Goal: Navigation & Orientation: Find specific page/section

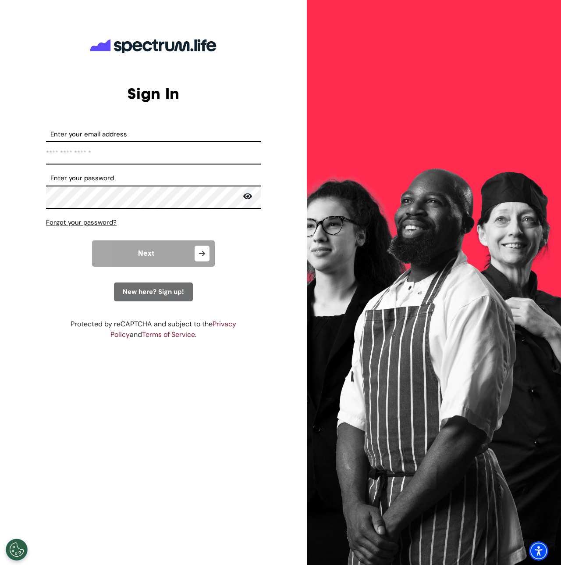
type input "**********"
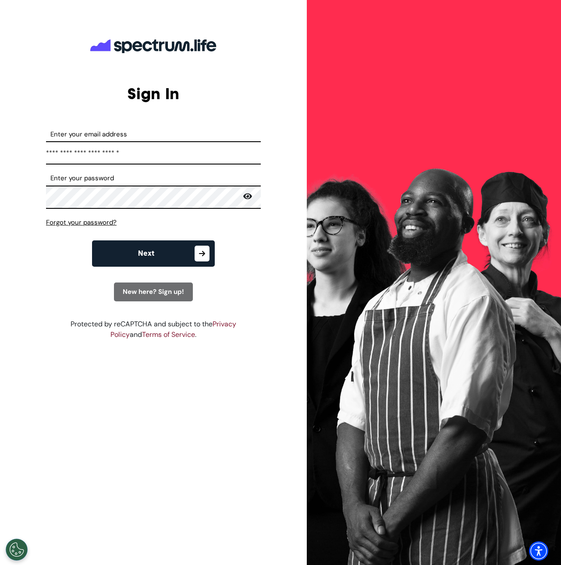
click at [192, 258] on button "Next" at bounding box center [153, 253] width 123 height 26
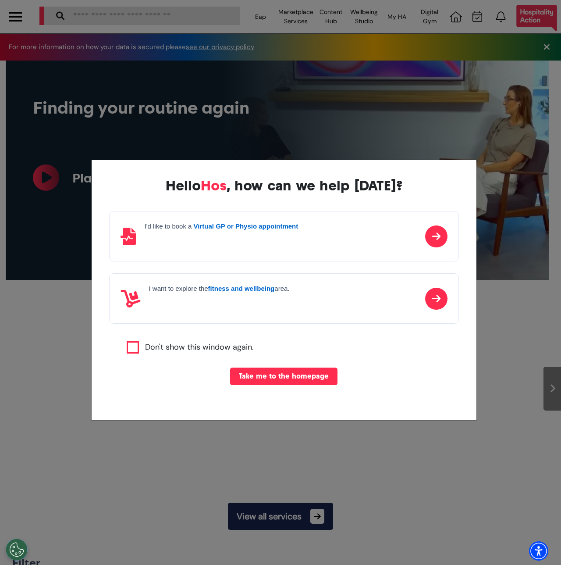
scroll to position [0, 351]
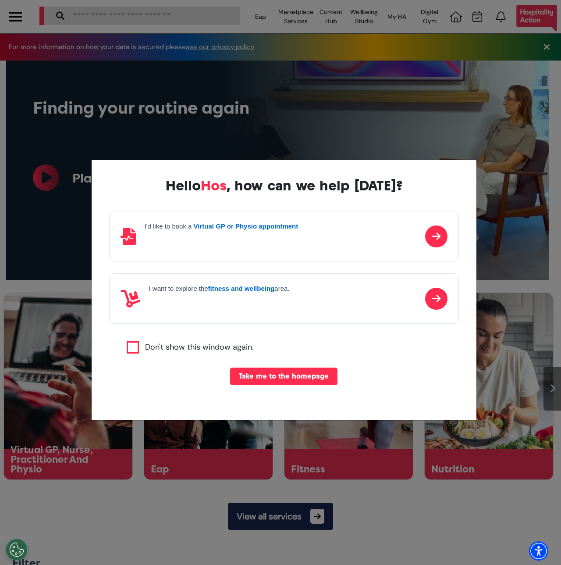
click at [290, 379] on button "Take me to the homepage" at bounding box center [283, 376] width 107 height 18
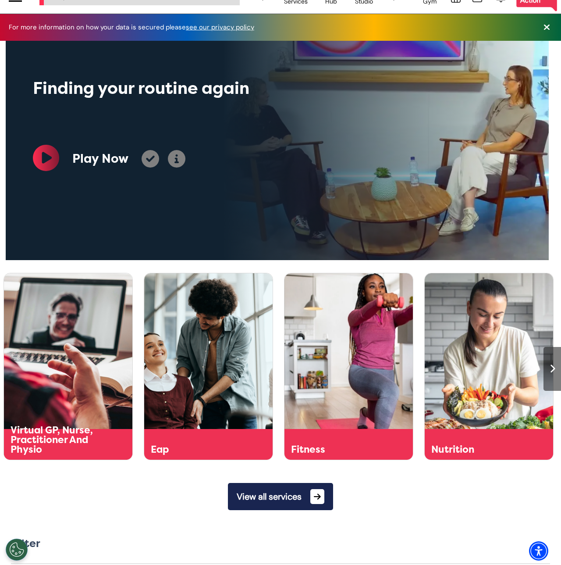
scroll to position [74, 0]
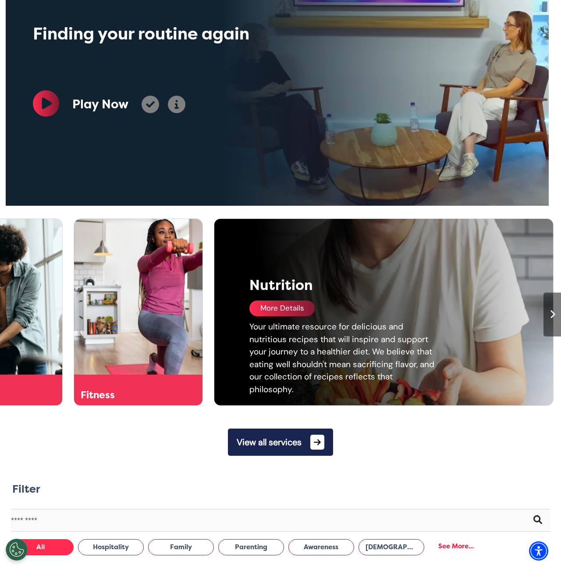
click at [544, 306] on div at bounding box center [553, 314] width 18 height 44
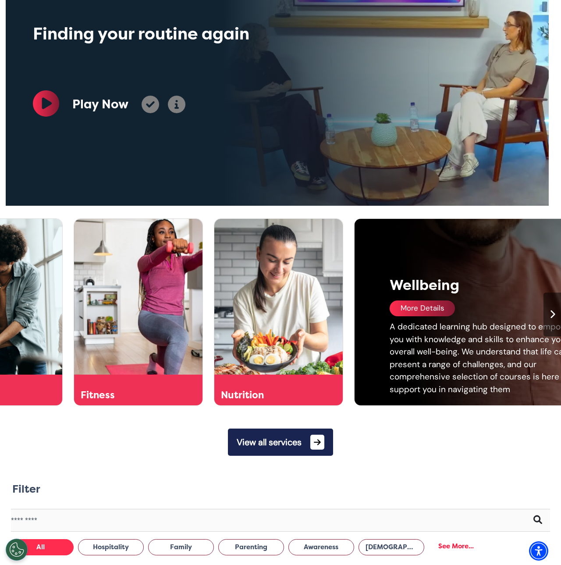
click at [549, 317] on div at bounding box center [553, 314] width 18 height 44
click at [549, 313] on div at bounding box center [553, 314] width 18 height 44
click at [550, 314] on icon at bounding box center [553, 314] width 6 height 9
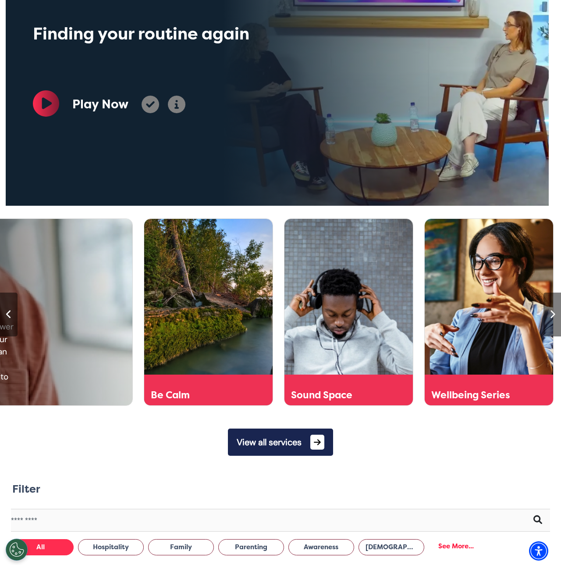
click at [550, 314] on icon at bounding box center [553, 314] width 6 height 9
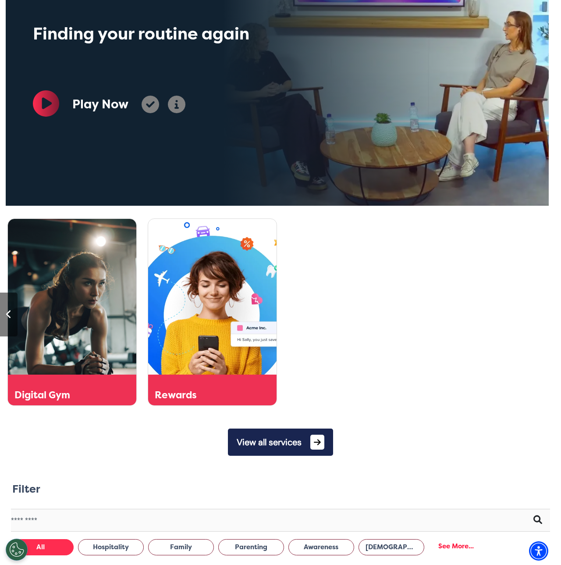
scroll to position [0, 1473]
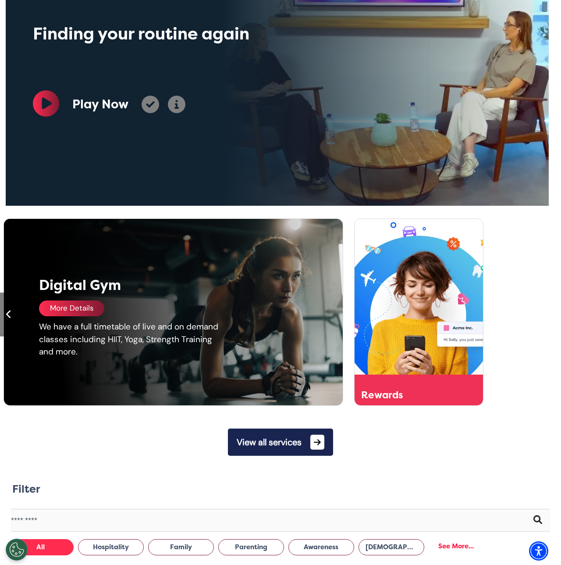
click at [9, 317] on icon at bounding box center [9, 314] width 6 height 9
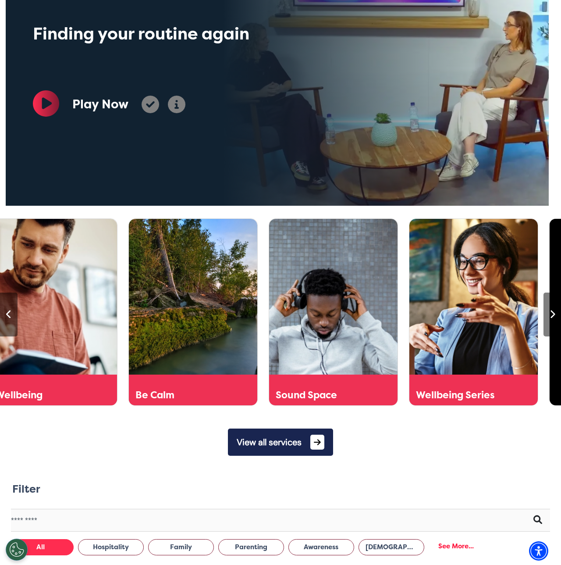
click at [9, 317] on icon at bounding box center [9, 314] width 6 height 9
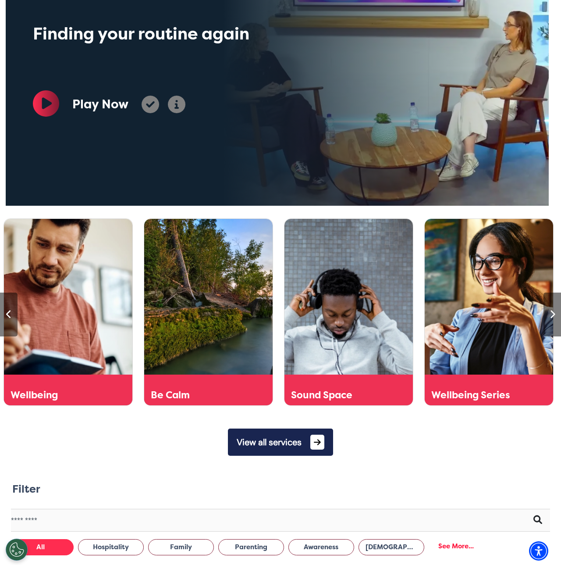
click at [9, 317] on icon at bounding box center [9, 314] width 6 height 9
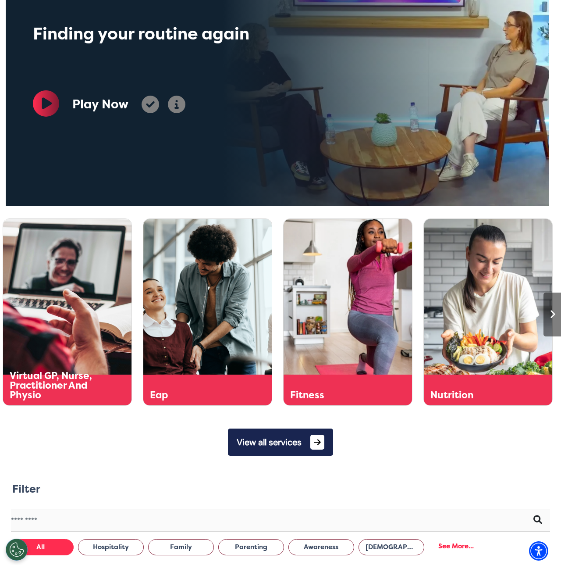
scroll to position [0, 351]
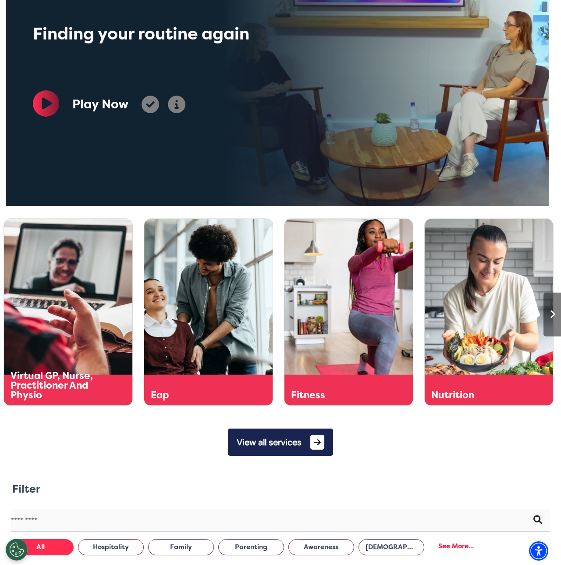
click at [9, 317] on div at bounding box center [9, 314] width 18 height 44
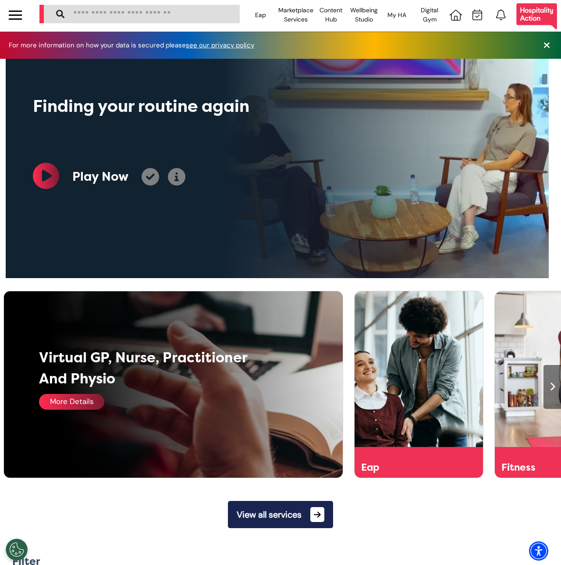
scroll to position [0, 0]
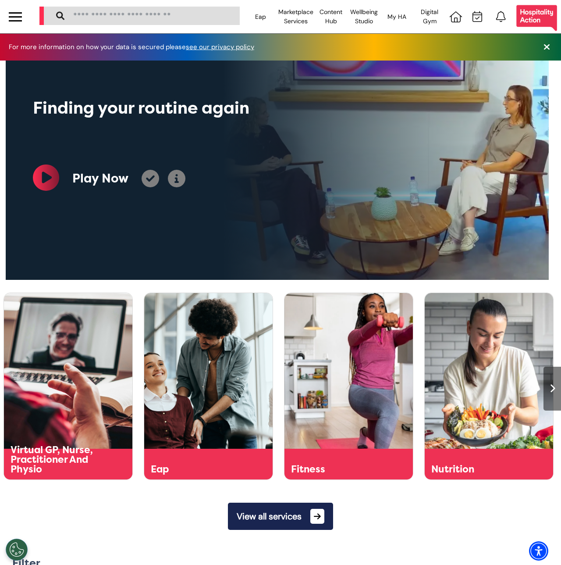
click at [25, 18] on div at bounding box center [15, 16] width 31 height 33
click at [20, 18] on div at bounding box center [15, 17] width 13 height 14
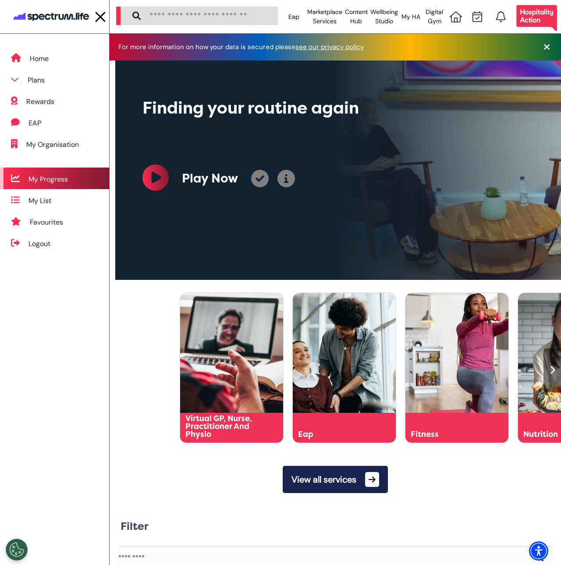
scroll to position [0, 282]
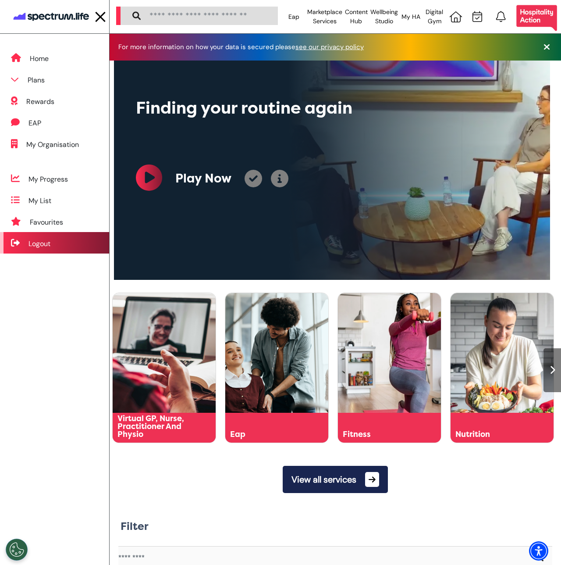
click at [41, 250] on div "Logout" at bounding box center [54, 242] width 109 height 21
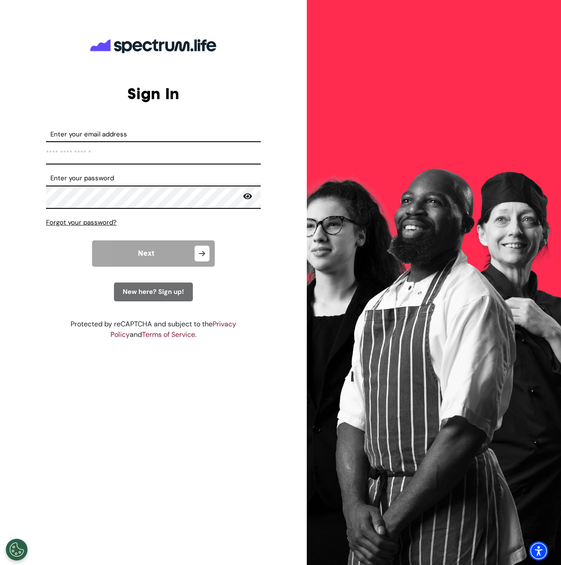
drag, startPoint x: 90, startPoint y: 179, endPoint x: 96, endPoint y: 169, distance: 11.0
click at [92, 178] on label "Enter your password" at bounding box center [153, 178] width 215 height 10
click at [98, 136] on label "Enter your email address" at bounding box center [153, 134] width 215 height 10
click at [98, 141] on input "Enter your email address" at bounding box center [153, 152] width 215 height 23
type input "**********"
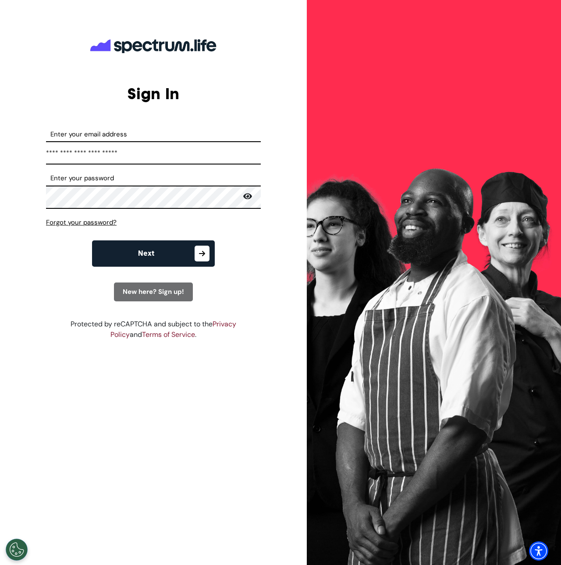
click at [131, 254] on button "Next" at bounding box center [153, 253] width 123 height 26
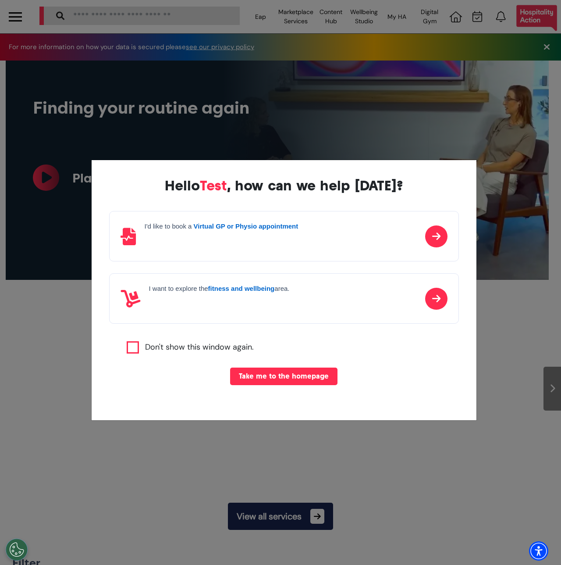
scroll to position [0, 351]
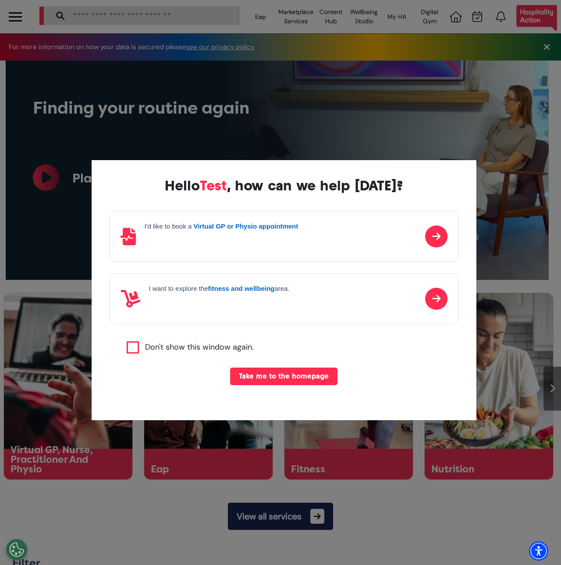
click at [152, 142] on div "Hello Test , how can we help [DATE]? I'd like to book a Virtual GP or Physio ap…" at bounding box center [280, 282] width 561 height 565
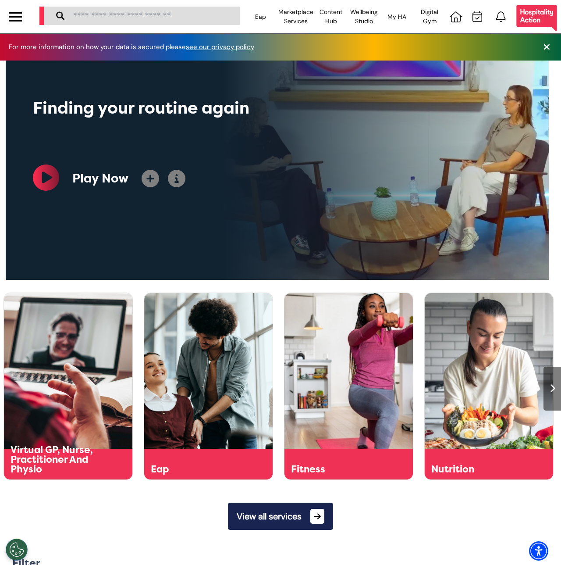
click at [22, 21] on div at bounding box center [15, 16] width 31 height 33
click at [15, 22] on div at bounding box center [15, 17] width 13 height 14
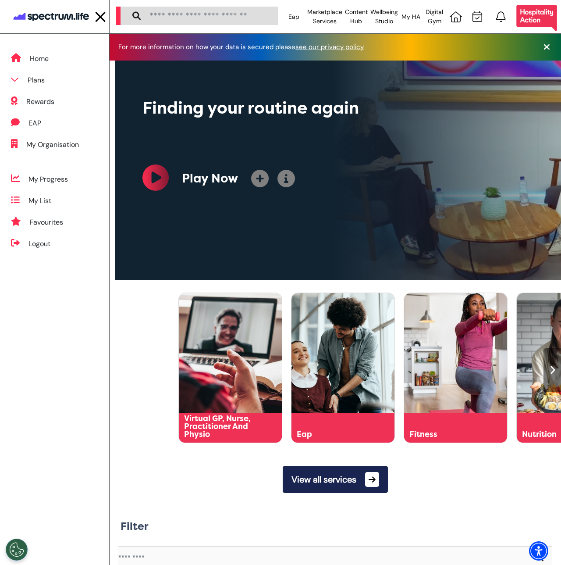
scroll to position [0, 282]
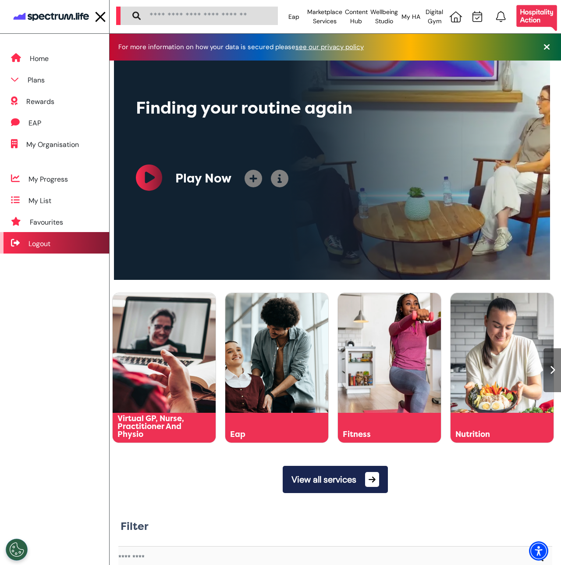
click at [37, 244] on div "Logout" at bounding box center [39, 243] width 22 height 11
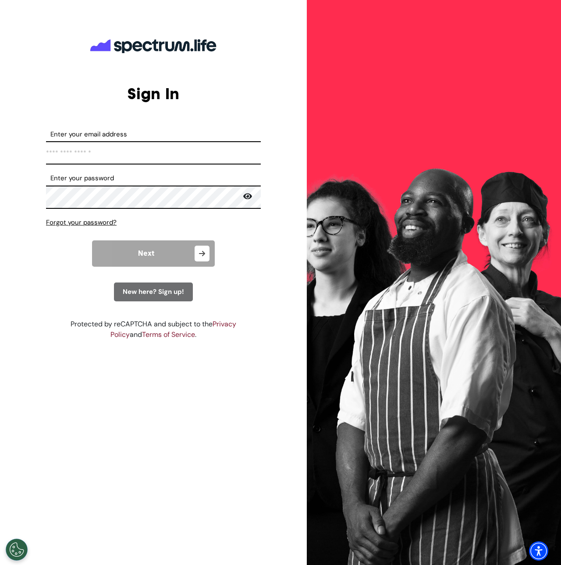
click at [113, 150] on input "Enter your email address" at bounding box center [153, 152] width 215 height 23
type input "**********"
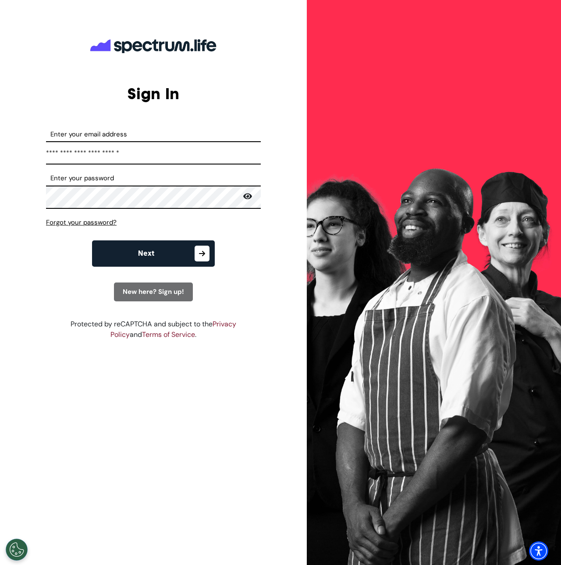
click at [137, 244] on button "Next" at bounding box center [153, 253] width 123 height 26
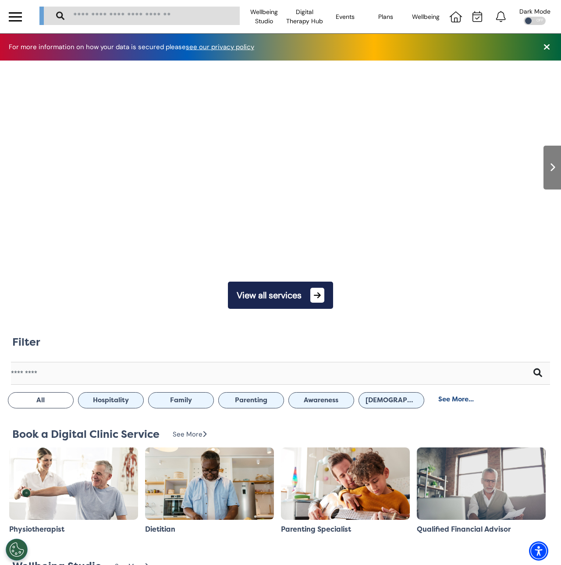
click at [19, 18] on div at bounding box center [15, 17] width 13 height 14
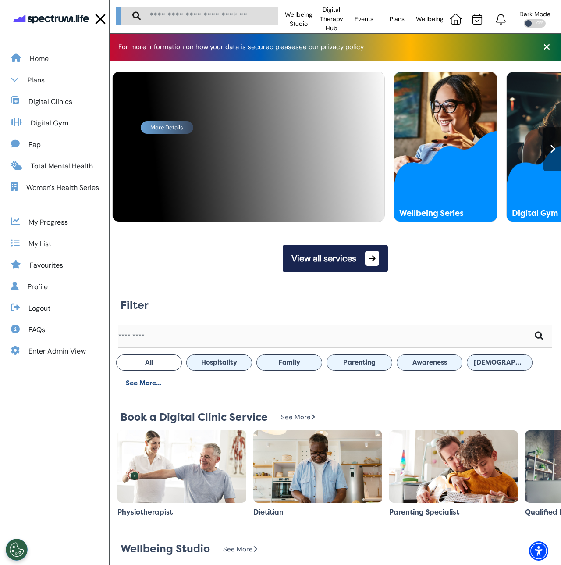
click at [167, 129] on div "More Details" at bounding box center [167, 127] width 53 height 13
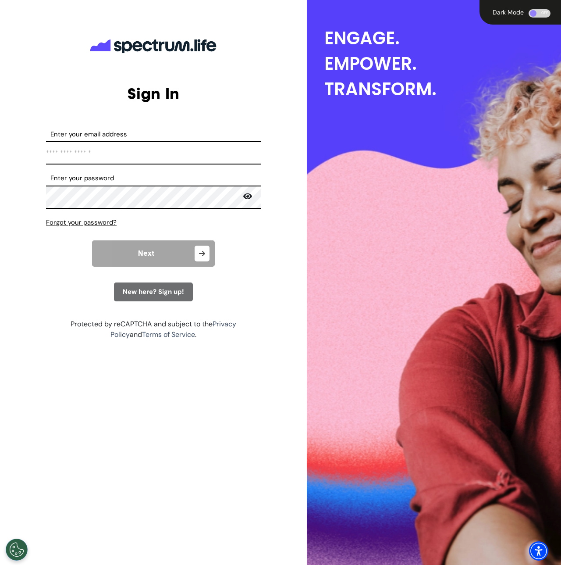
click at [125, 156] on input "Enter your email address" at bounding box center [153, 152] width 215 height 23
type input "**********"
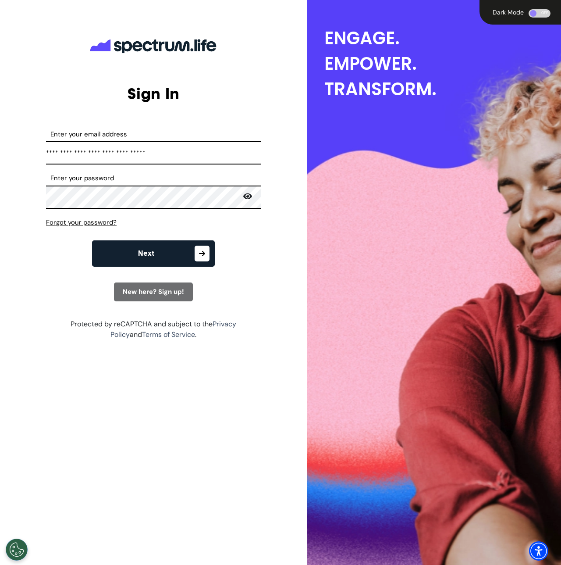
click at [198, 254] on icon "button" at bounding box center [202, 253] width 15 height 16
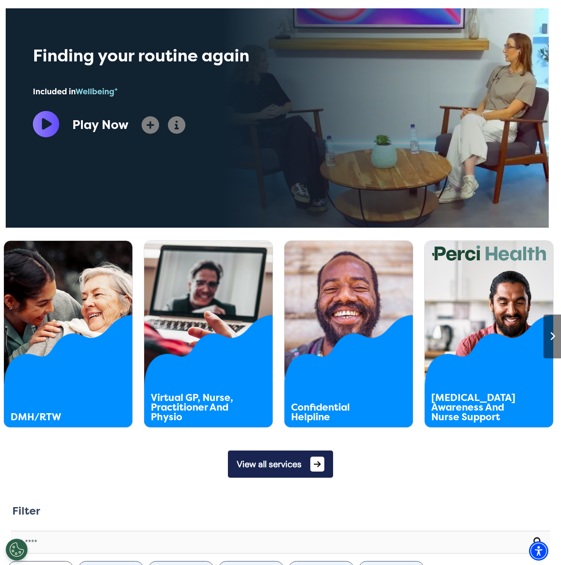
scroll to position [231, 0]
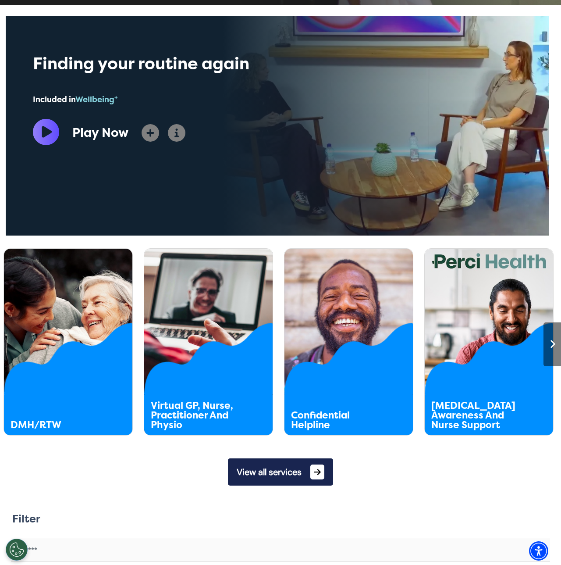
click at [255, 471] on button "View all services" at bounding box center [280, 471] width 105 height 27
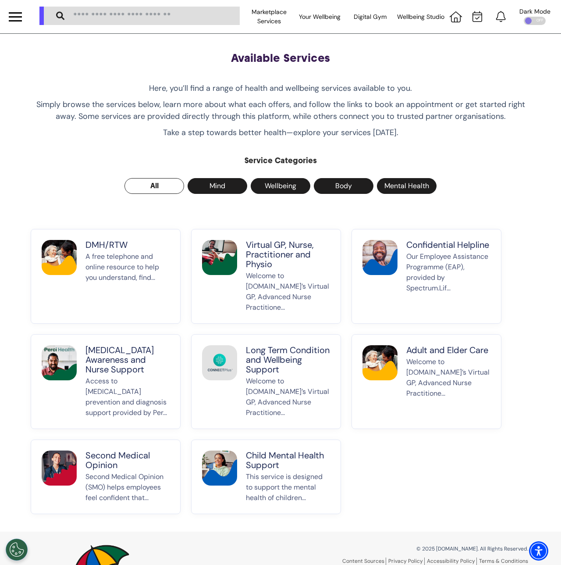
scroll to position [2, 0]
